Goal: Information Seeking & Learning: Learn about a topic

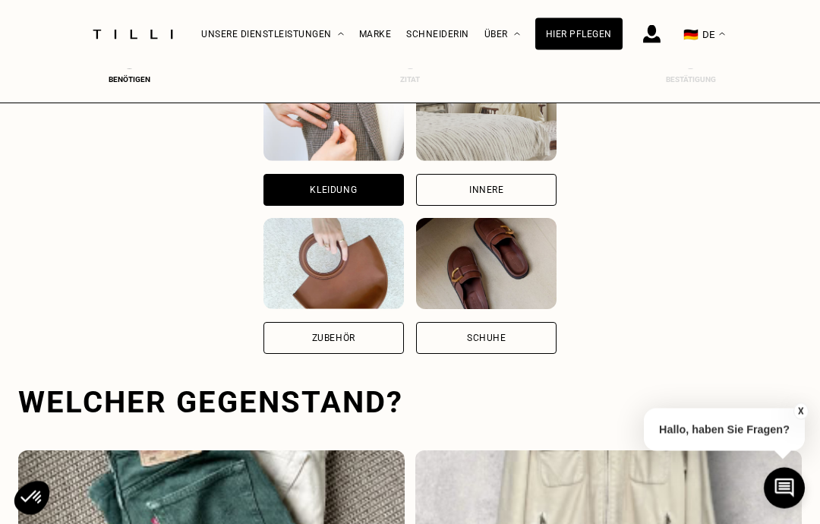
scroll to position [211, 0]
click at [786, 209] on div "Kleidung Innere Zubehör Schuhe" at bounding box center [409, 212] width 783 height 284
click at [698, 37] on span "🇩🇪" at bounding box center [690, 34] width 15 height 14
click at [704, 38] on button "🇩🇪 DE" at bounding box center [703, 35] width 57 height 68
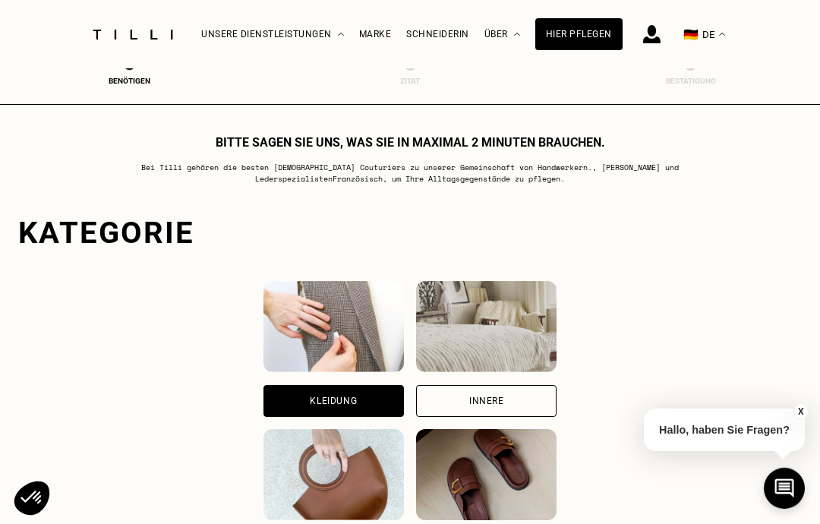
scroll to position [11, 0]
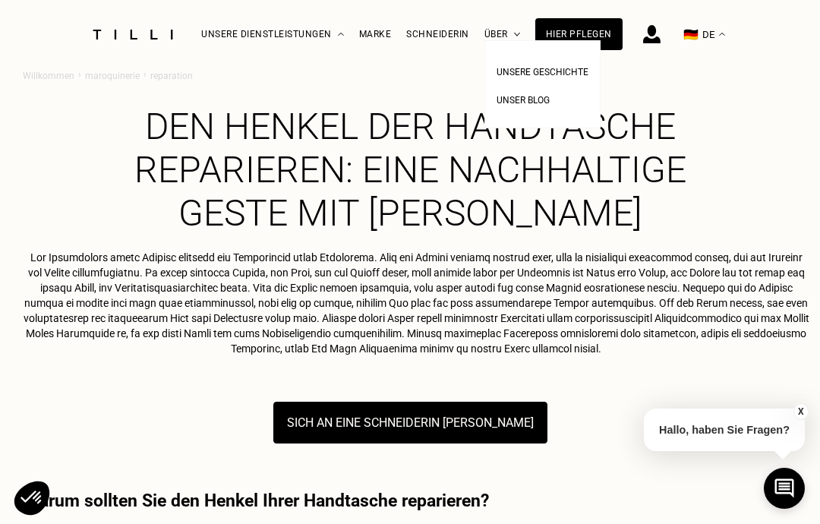
click at [545, 69] on span "Unsere Geschichte" at bounding box center [542, 72] width 92 height 11
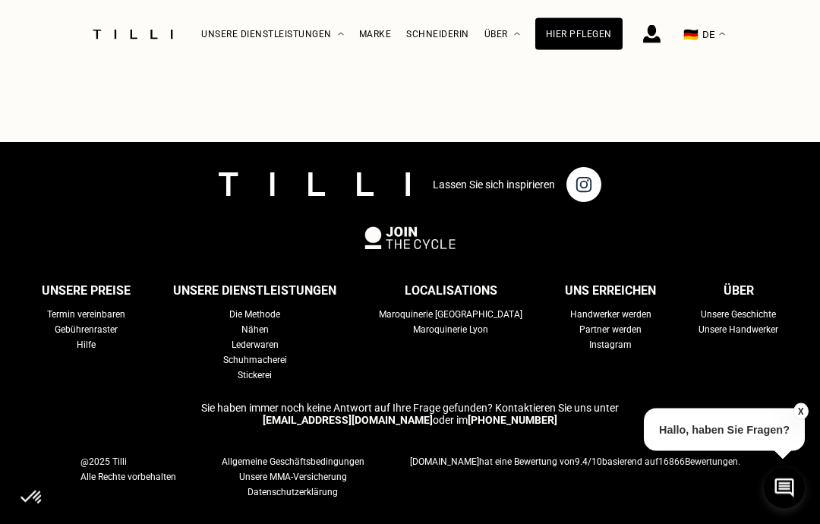
scroll to position [4417, 0]
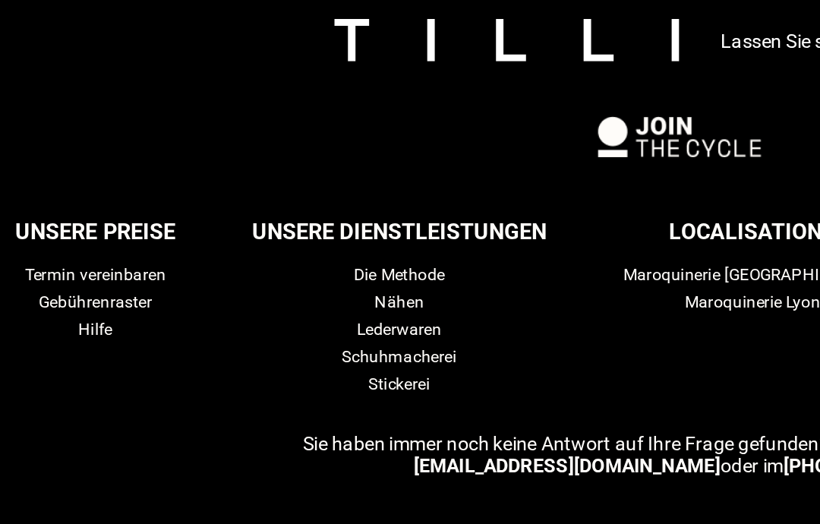
click at [105, 287] on div "Gebührenraster" at bounding box center [86, 294] width 63 height 15
select select "FR"
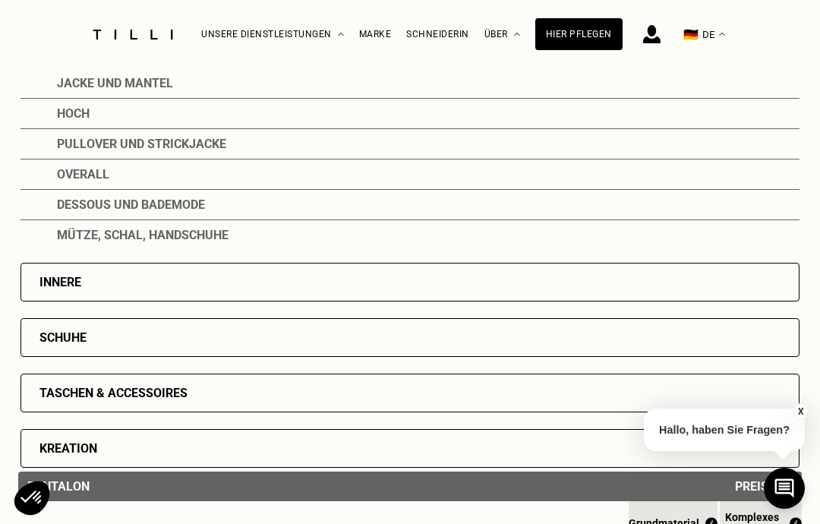
scroll to position [349, 0]
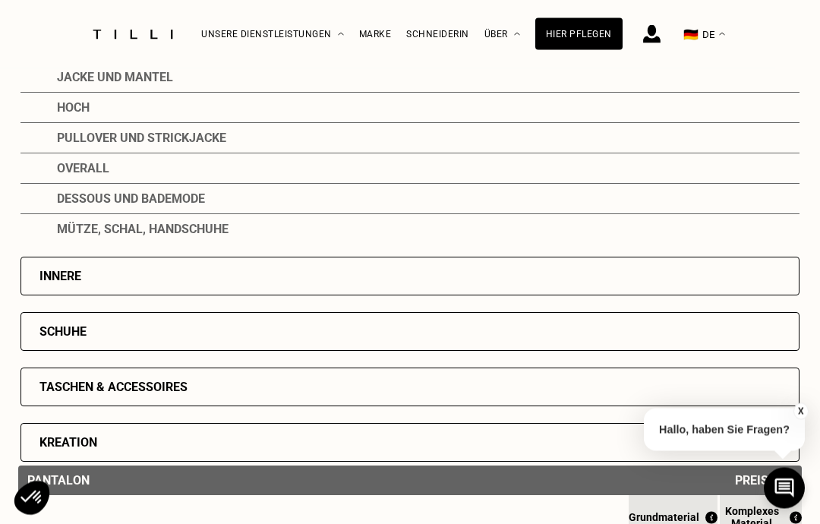
click at [169, 392] on div "Taschen & Accessoires" at bounding box center [113, 387] width 148 height 14
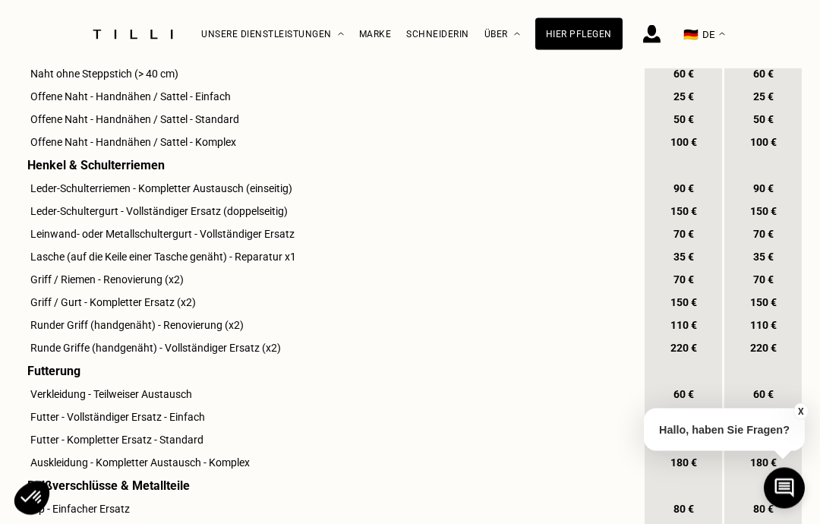
scroll to position [1465, 0]
